Goal: Task Accomplishment & Management: Use online tool/utility

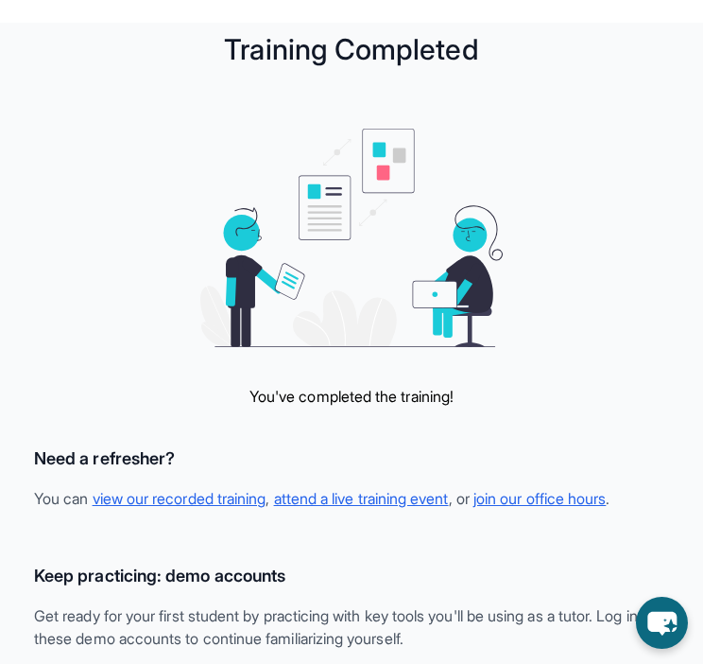
drag, startPoint x: 537, startPoint y: 1, endPoint x: 636, endPoint y: 287, distance: 302.3
click at [636, 287] on div "You've completed the training! Need a refresher? You can view our recorded trai…" at bounding box center [351, 641] width 673 height 1024
click at [571, 501] on link "join our office hours" at bounding box center [540, 498] width 132 height 19
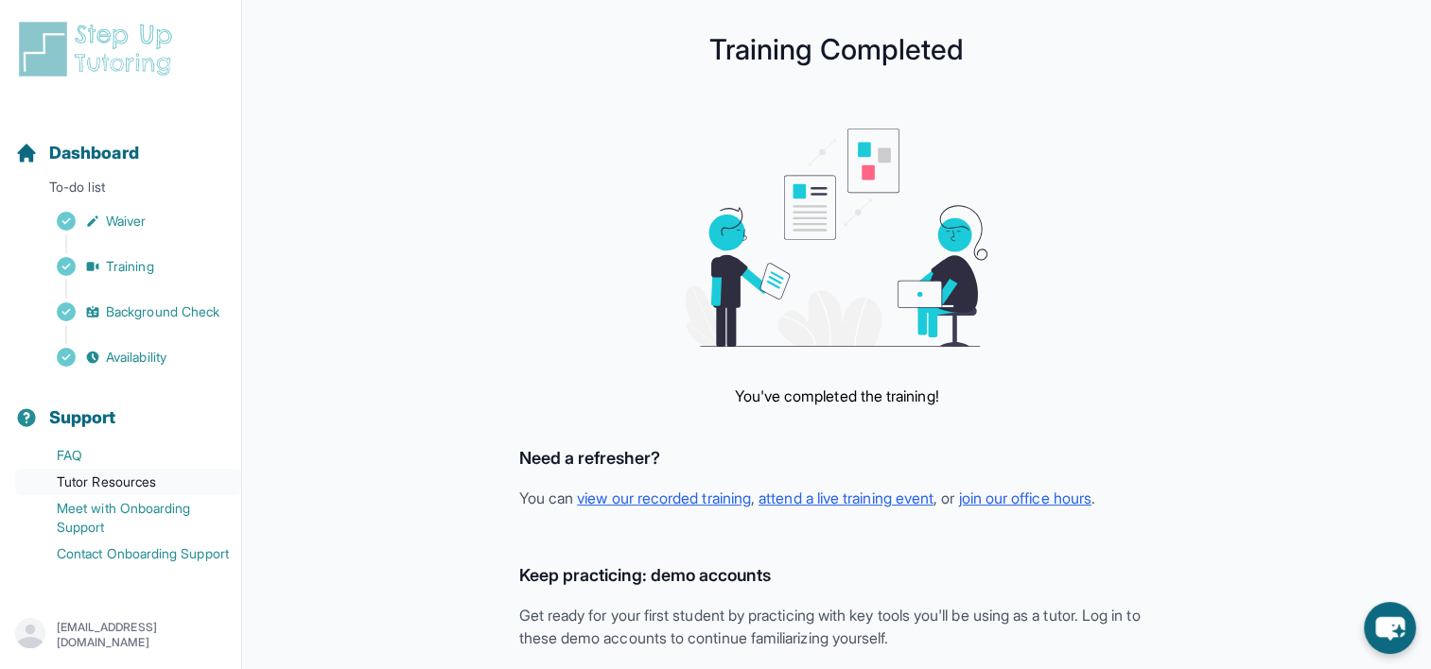
click at [81, 495] on link "Tutor Resources" at bounding box center [128, 482] width 226 height 26
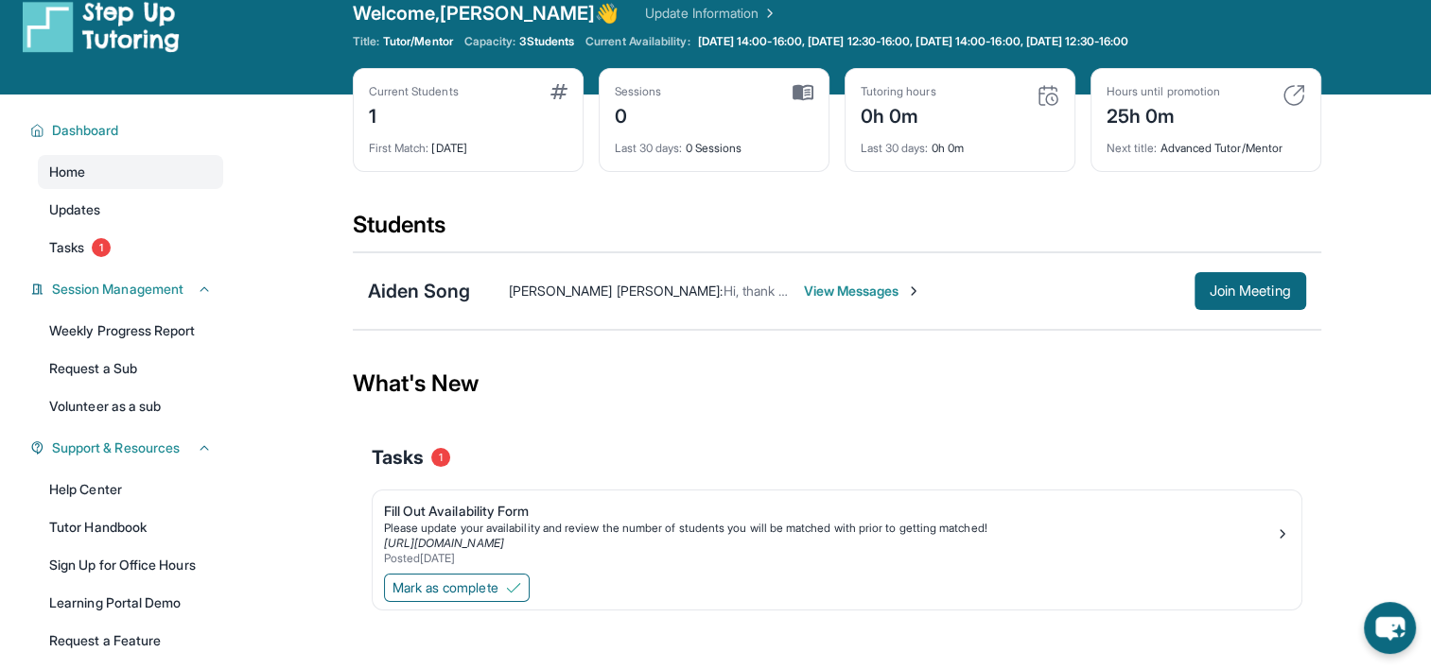
scroll to position [30, 0]
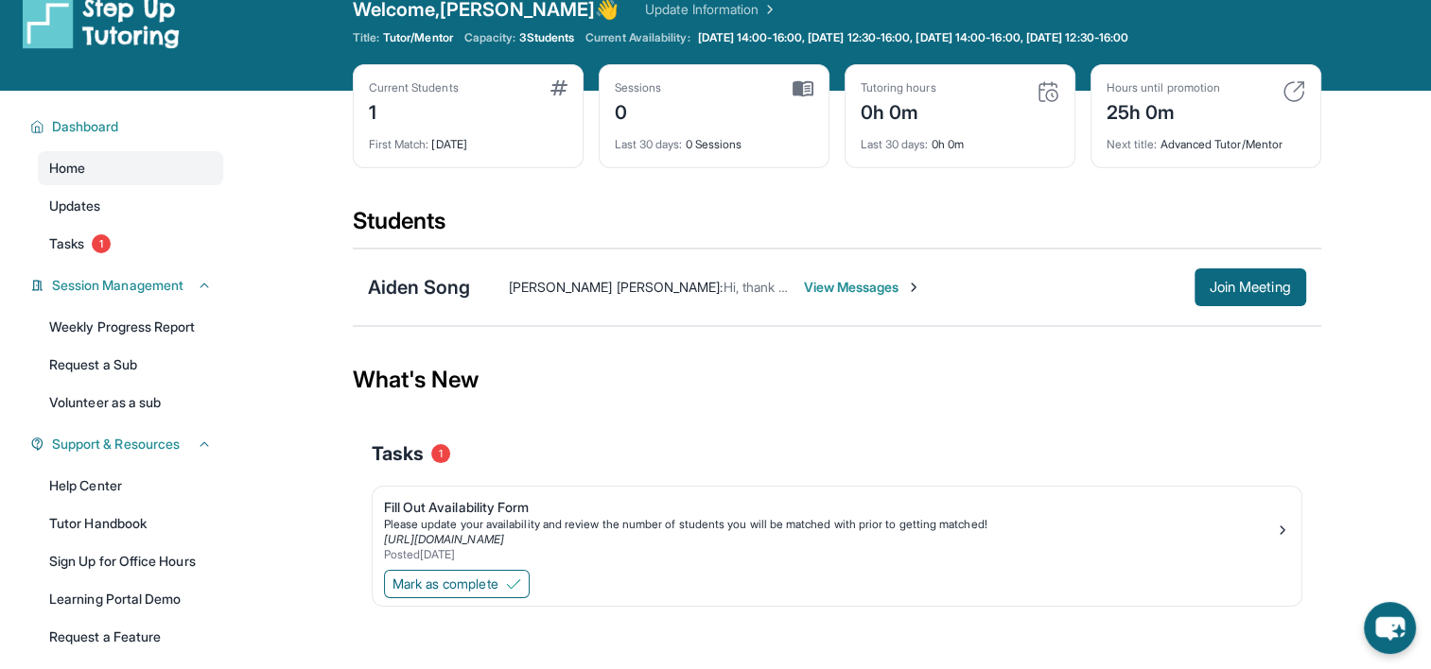
click at [836, 285] on span "View Messages" at bounding box center [863, 287] width 118 height 19
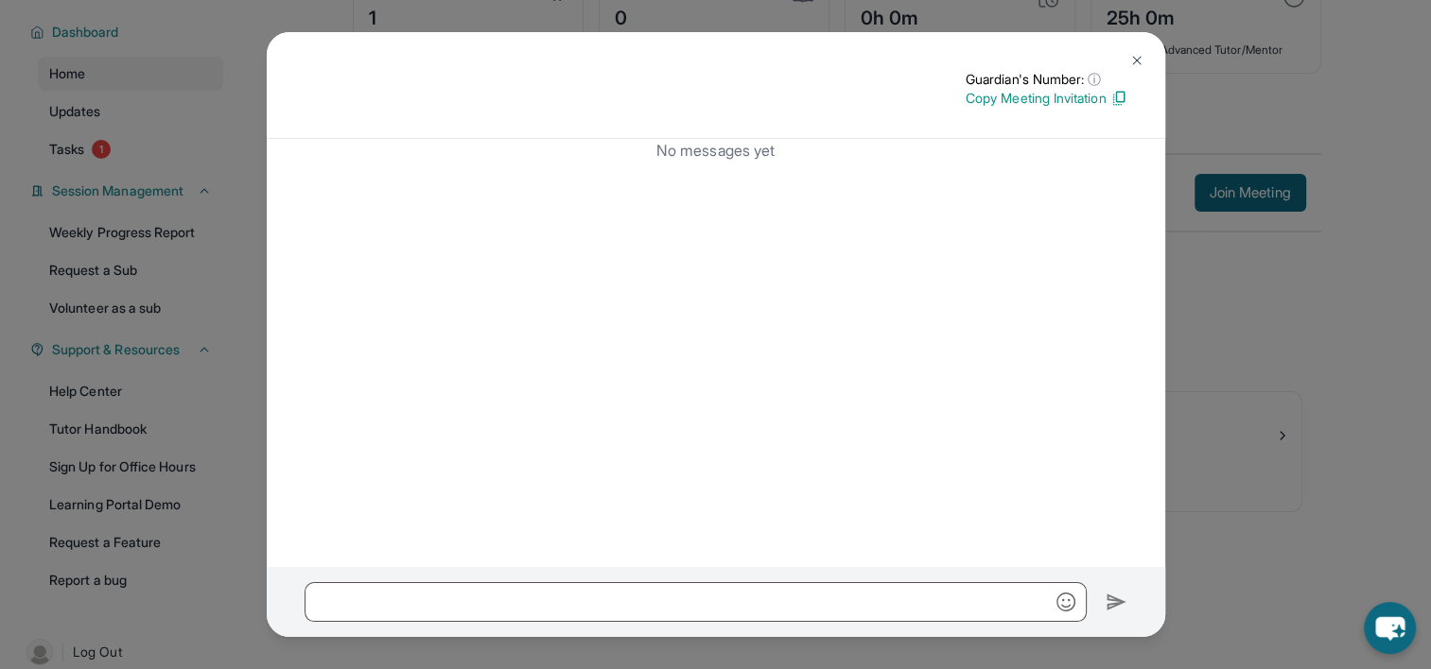
scroll to position [138, 0]
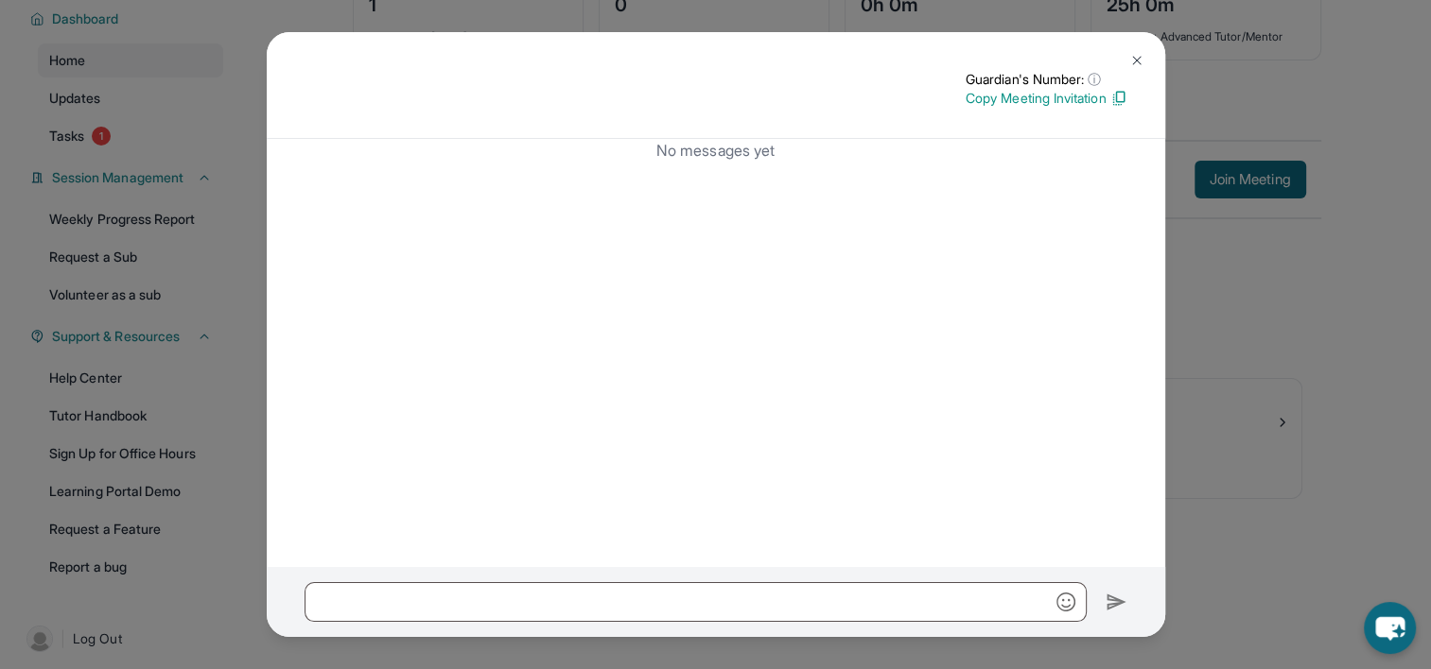
click at [1142, 48] on button at bounding box center [1137, 61] width 38 height 38
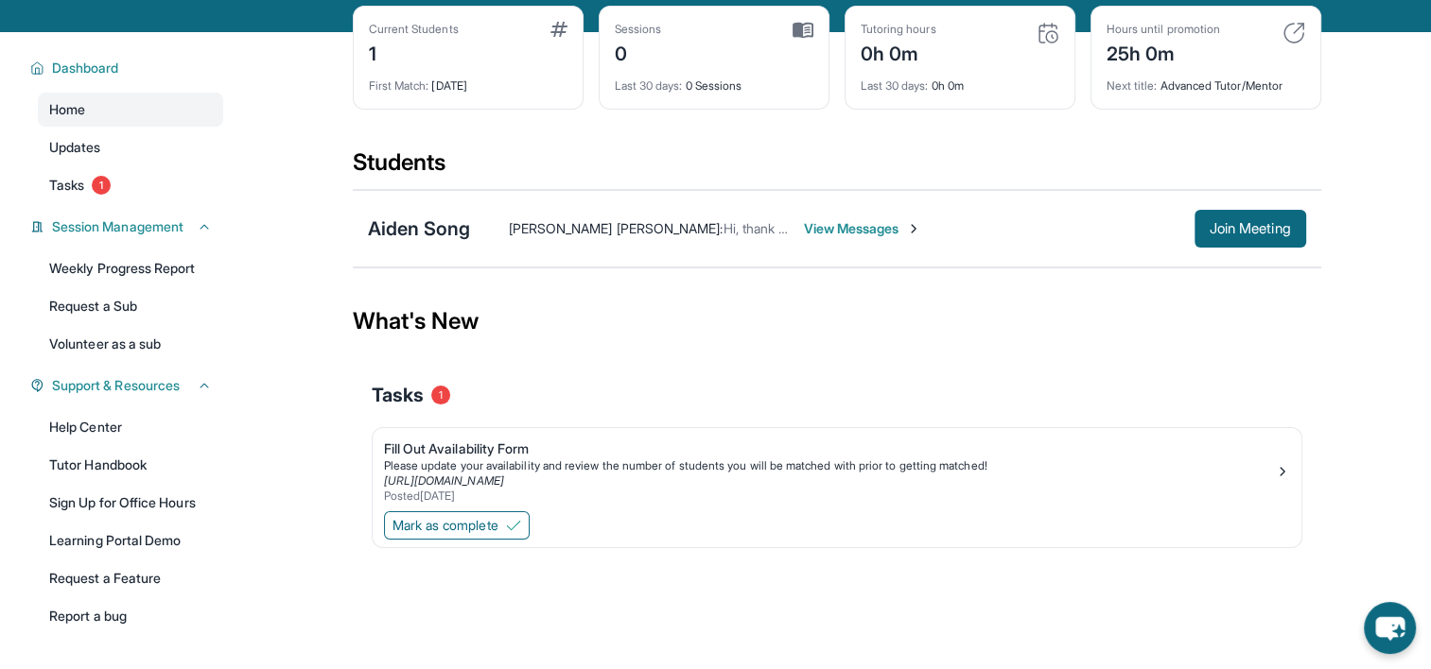
scroll to position [87, 0]
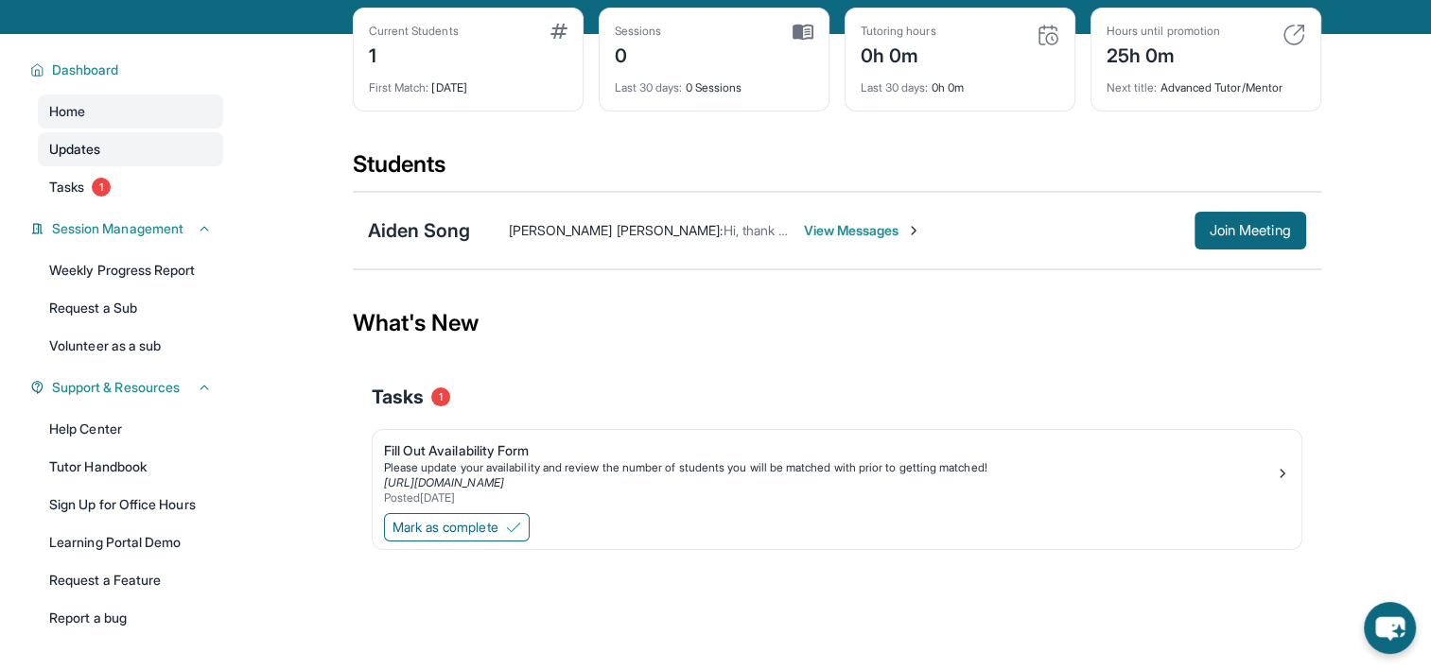
click at [82, 155] on span "Updates" at bounding box center [75, 149] width 52 height 19
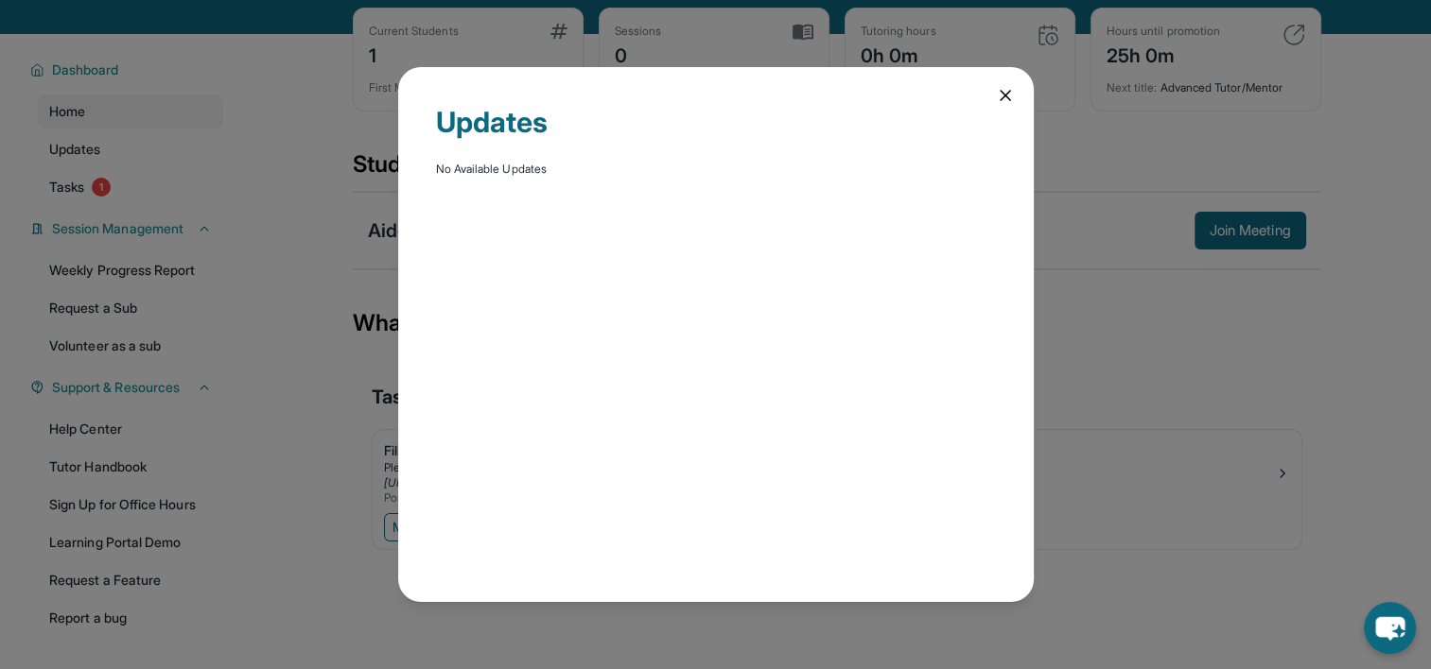
click at [999, 98] on icon at bounding box center [1005, 95] width 19 height 19
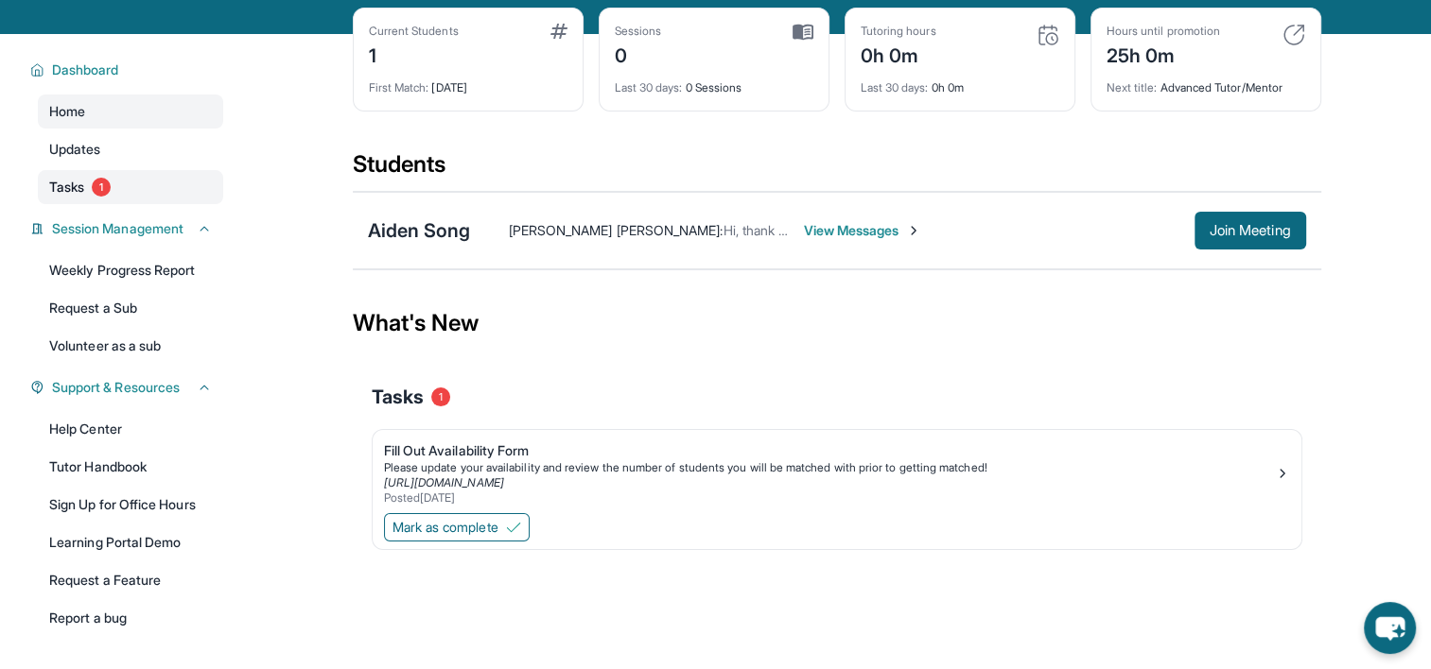
click at [136, 183] on link "Tasks 1" at bounding box center [130, 187] width 185 height 34
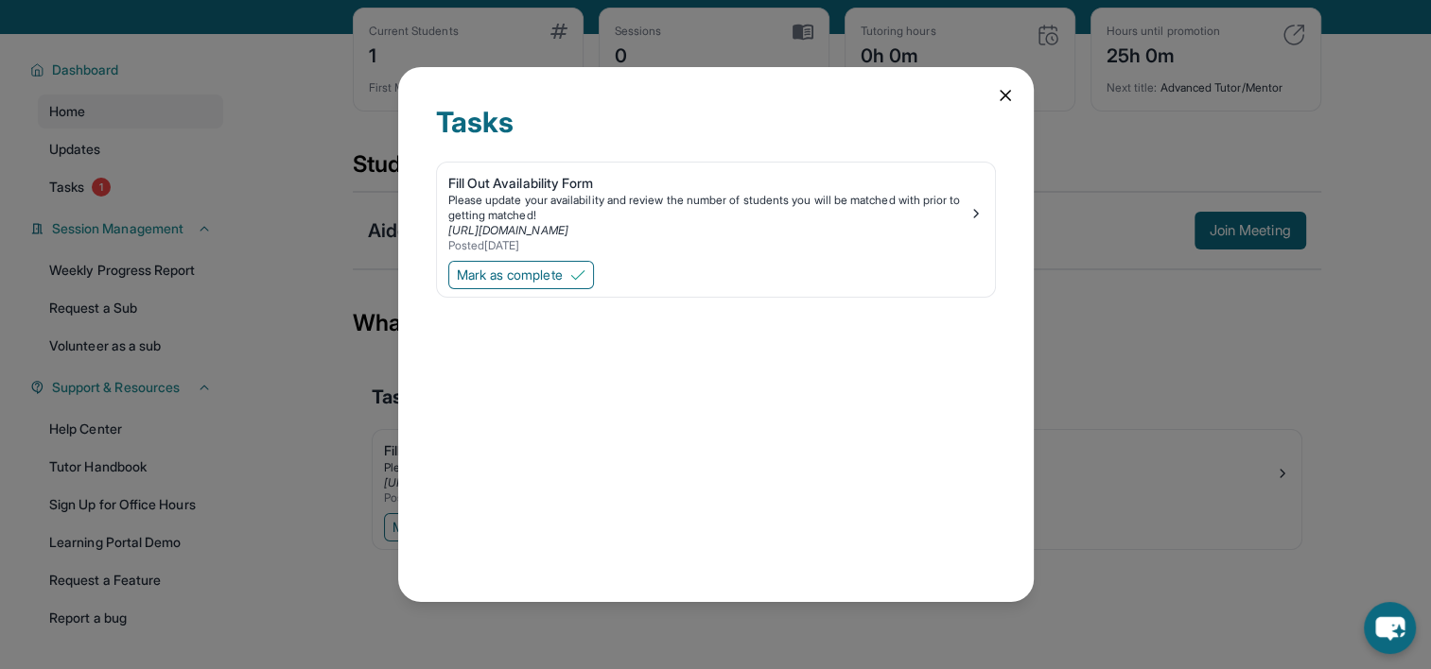
click at [1002, 104] on icon at bounding box center [1005, 95] width 19 height 19
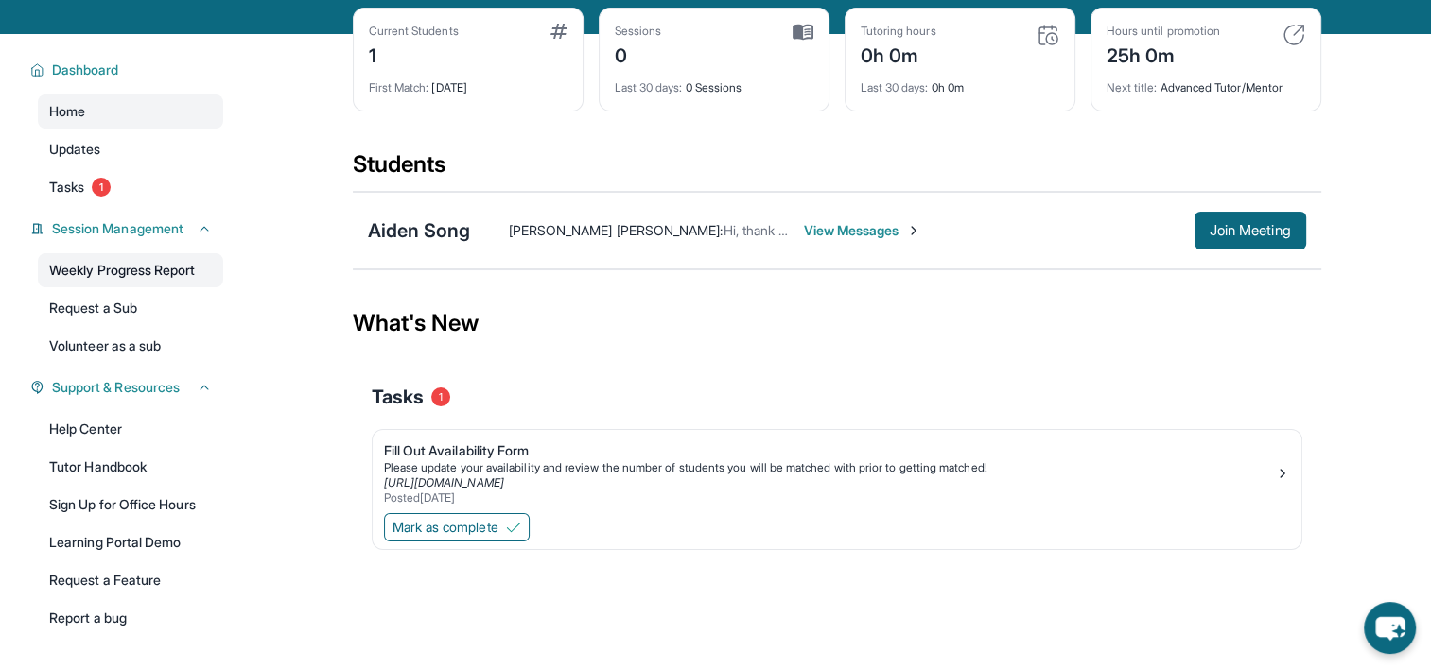
click at [100, 272] on link "Weekly Progress Report" at bounding box center [130, 270] width 185 height 34
click at [163, 337] on link "Volunteer as a sub" at bounding box center [130, 346] width 185 height 34
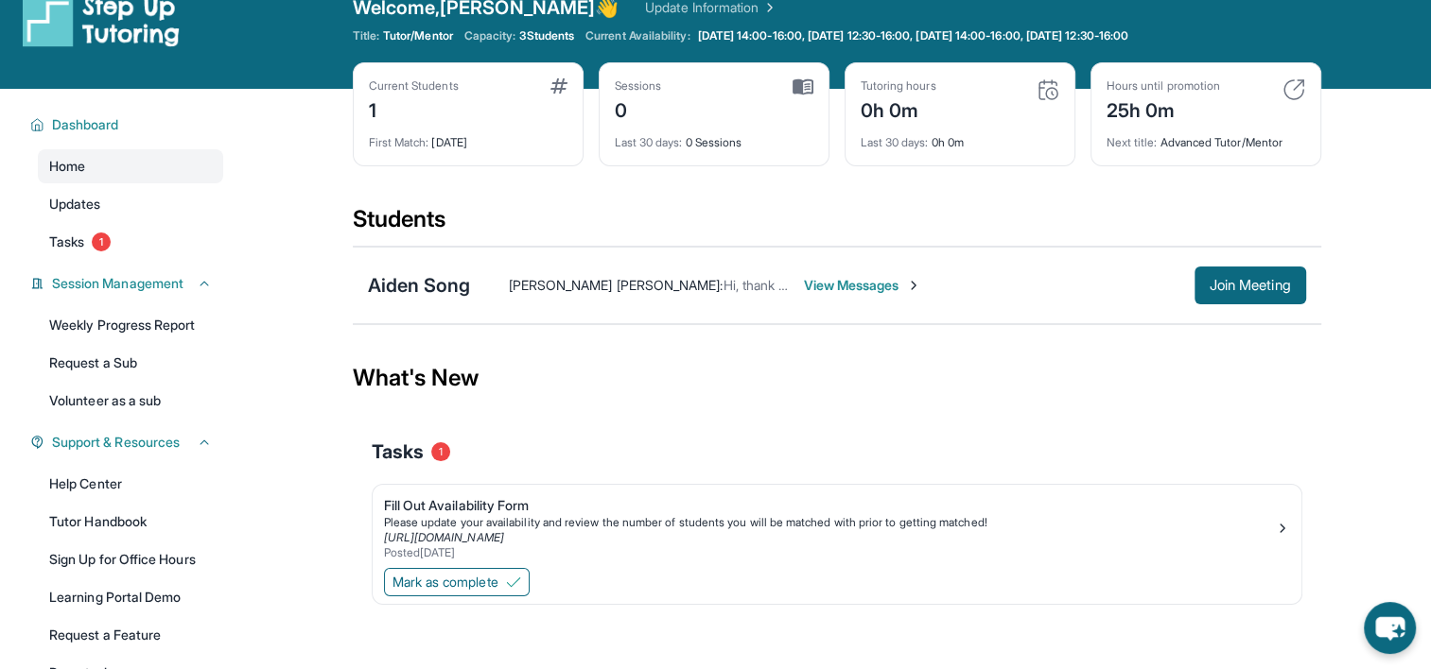
scroll to position [0, 0]
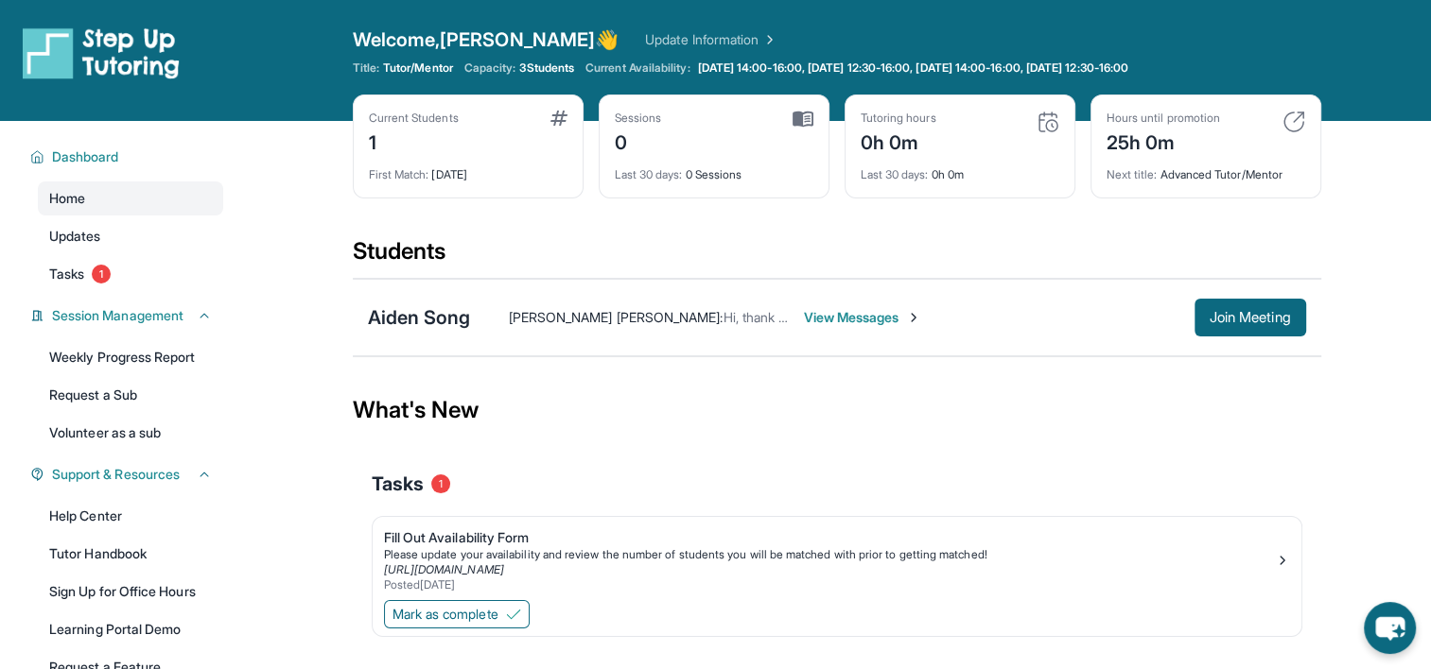
click at [647, 46] on link "Update Information" at bounding box center [711, 39] width 132 height 19
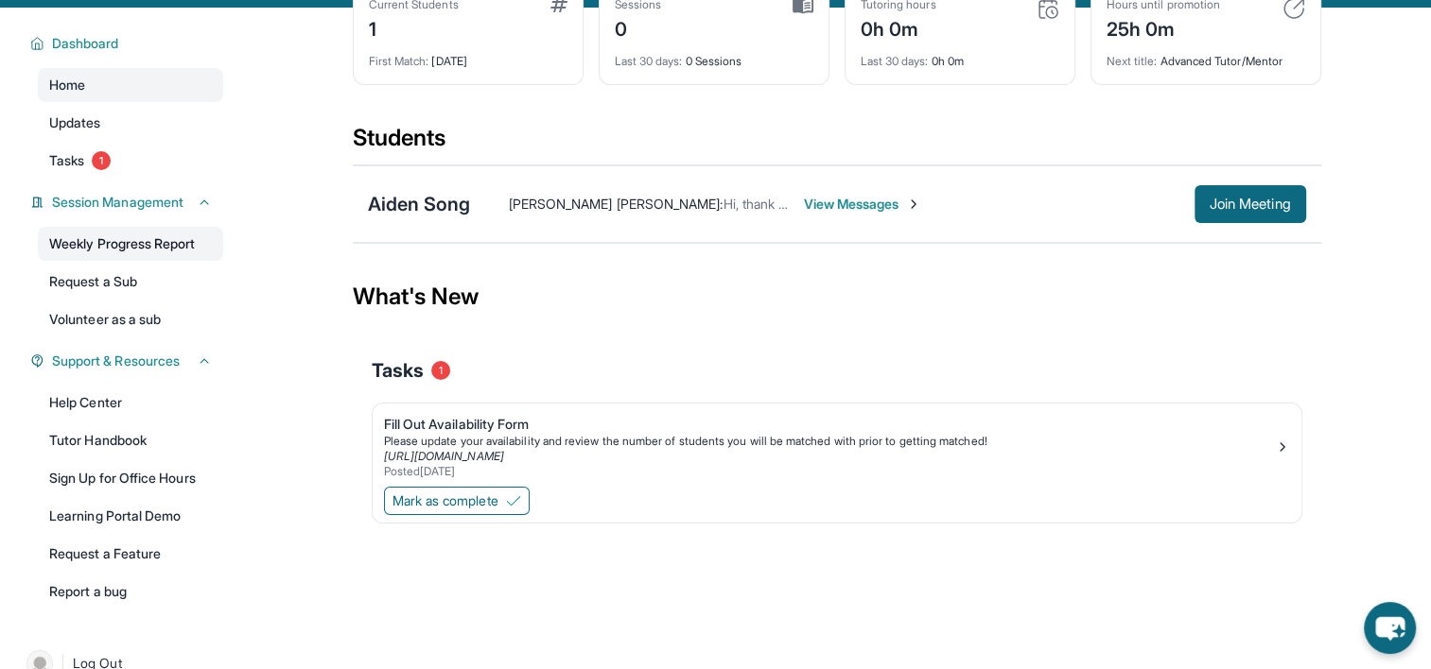
scroll to position [148, 0]
